Goal: Find contact information: Find contact information

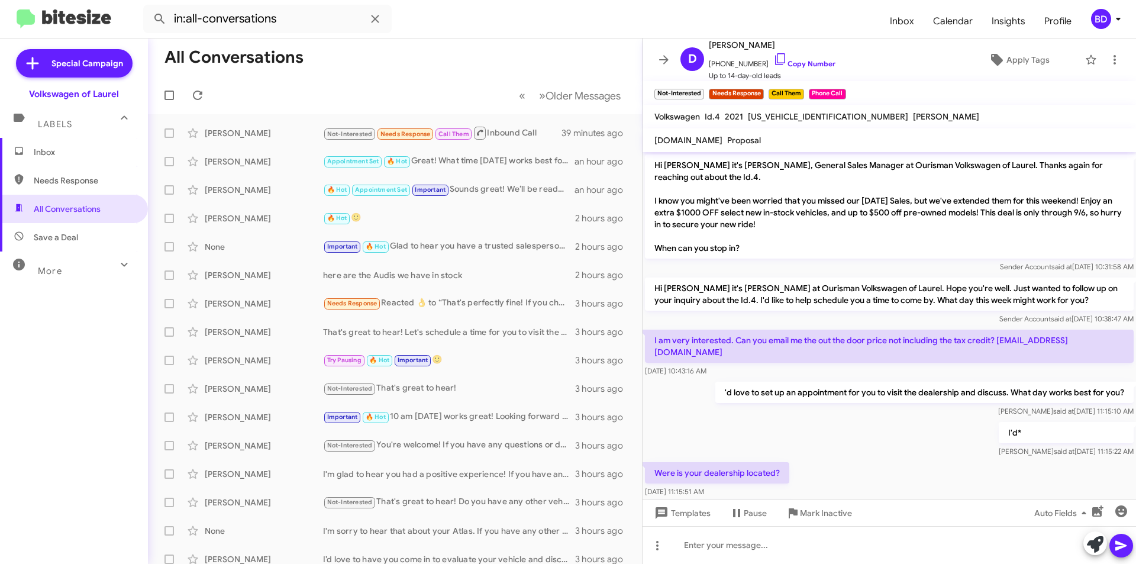
scroll to position [186, 0]
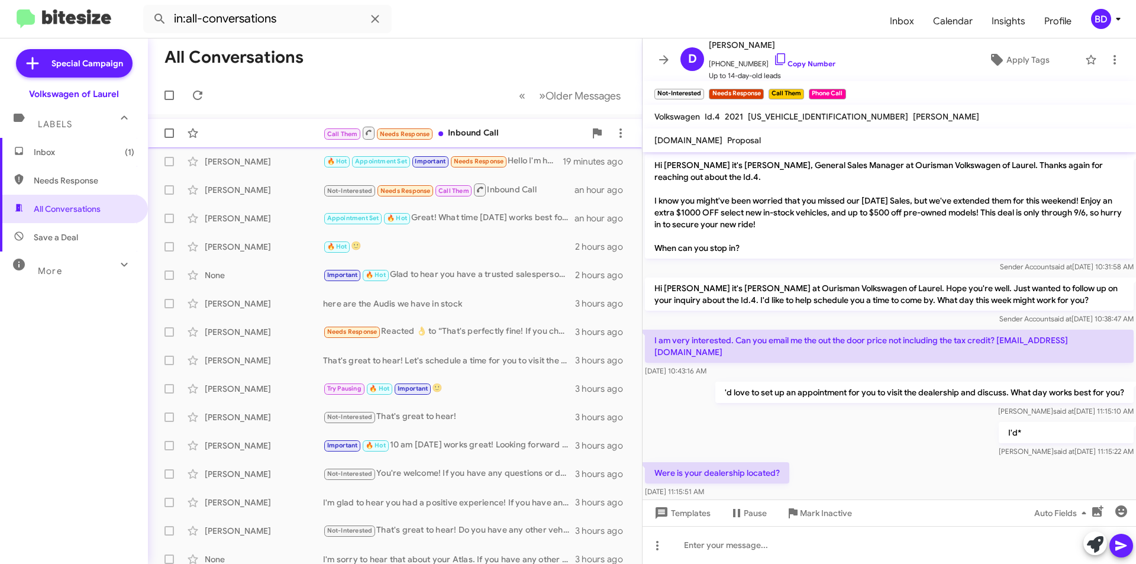
scroll to position [162, 0]
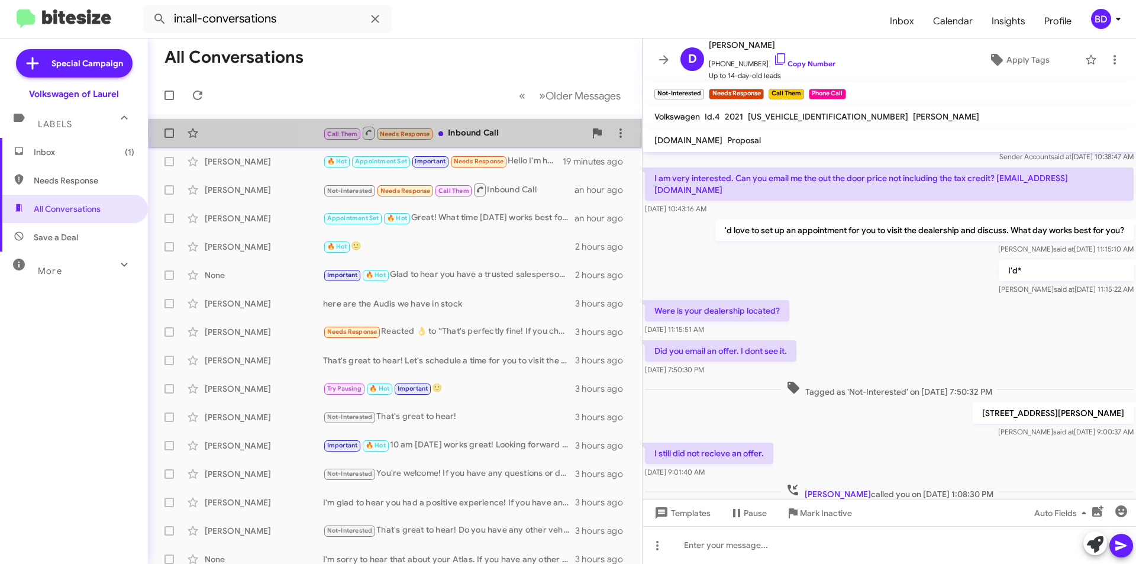
click at [545, 132] on div "Call Them Needs Response Inbound Call" at bounding box center [454, 132] width 262 height 15
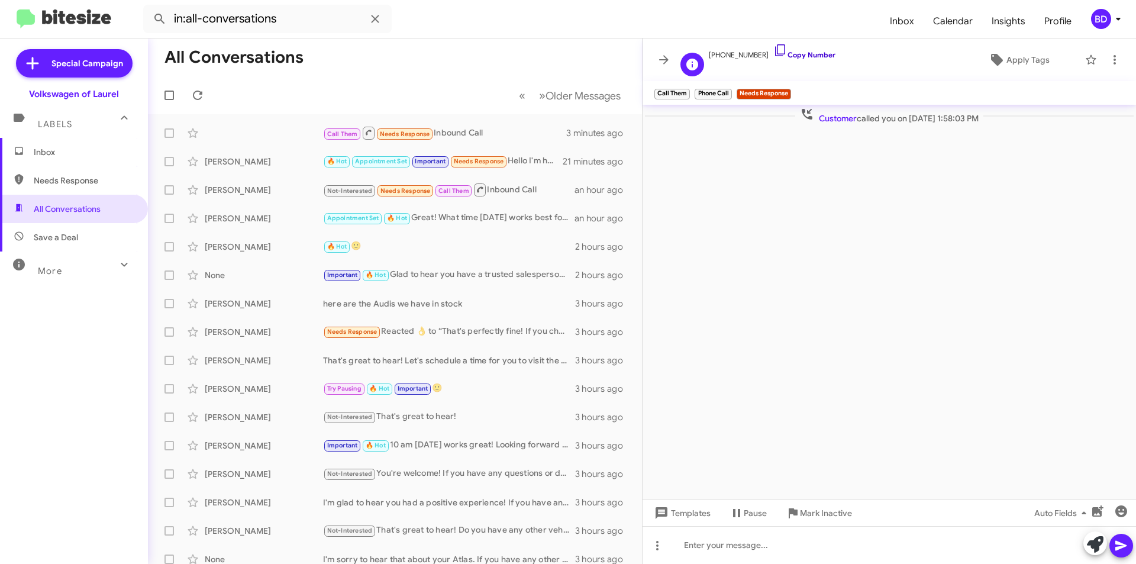
click at [793, 57] on link "Copy Number" at bounding box center [805, 54] width 62 height 9
